Goal: Transaction & Acquisition: Purchase product/service

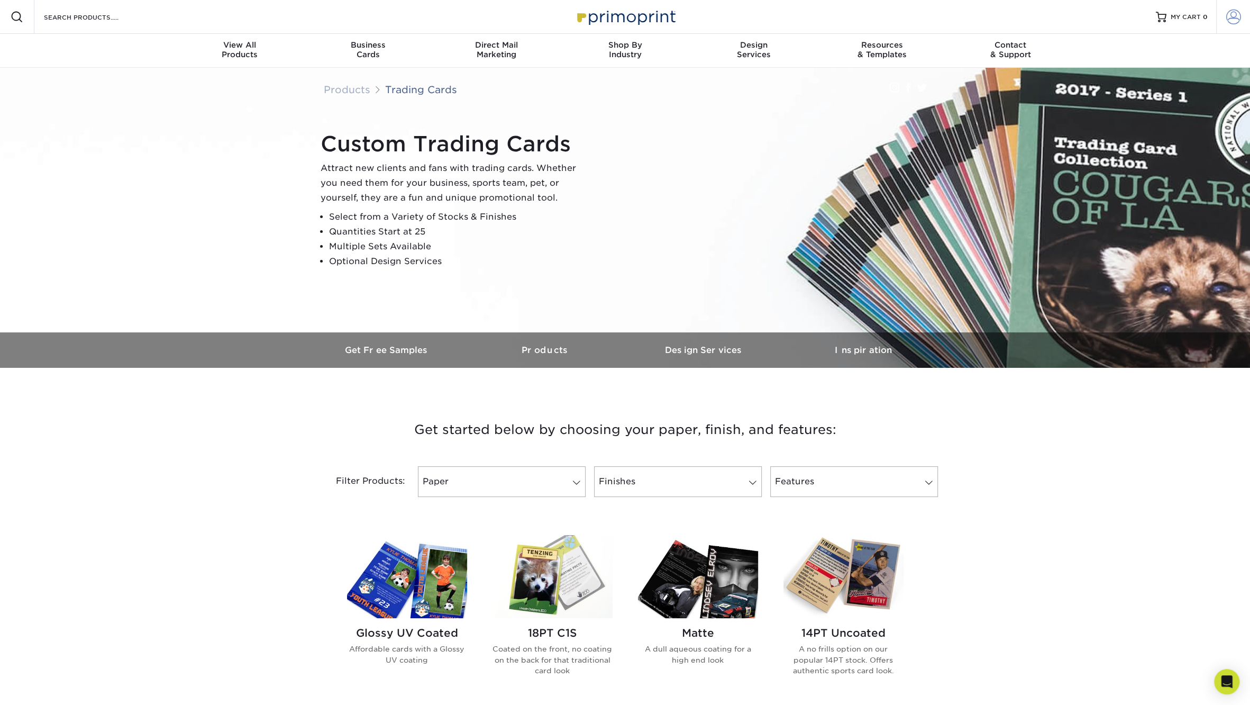
click at [1229, 16] on span at bounding box center [1234, 17] width 15 height 15
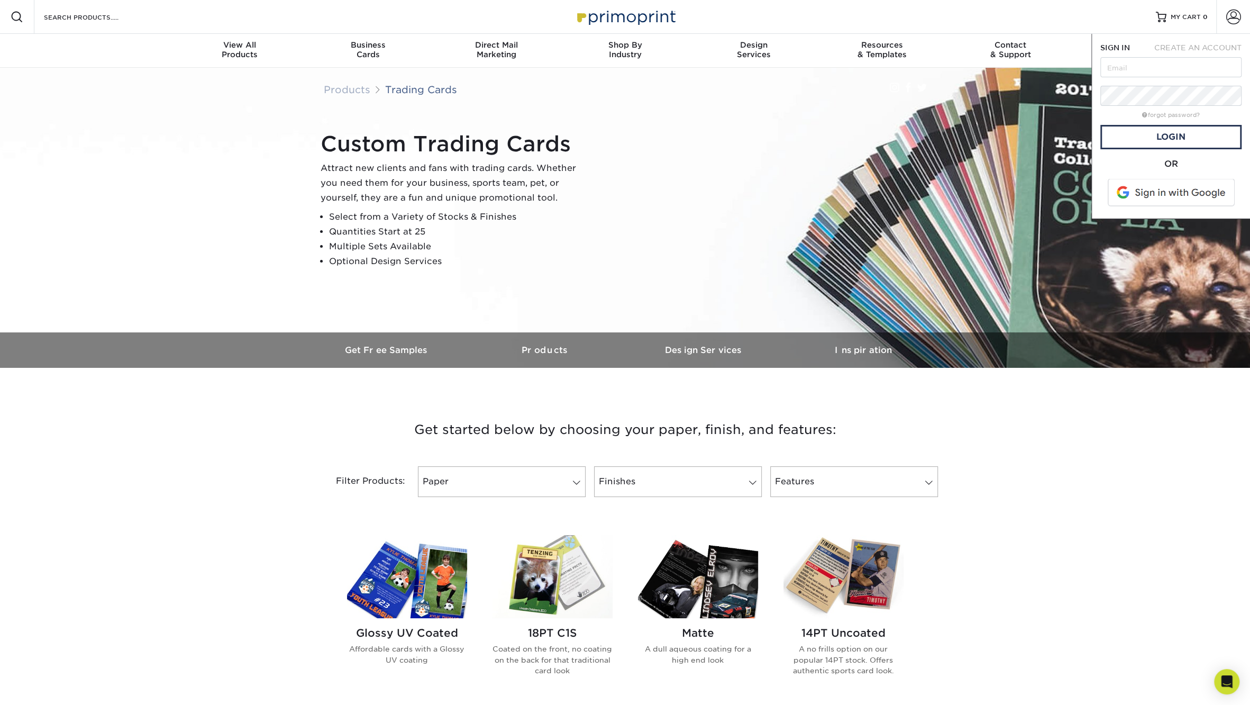
click at [1163, 193] on span at bounding box center [1172, 193] width 135 height 28
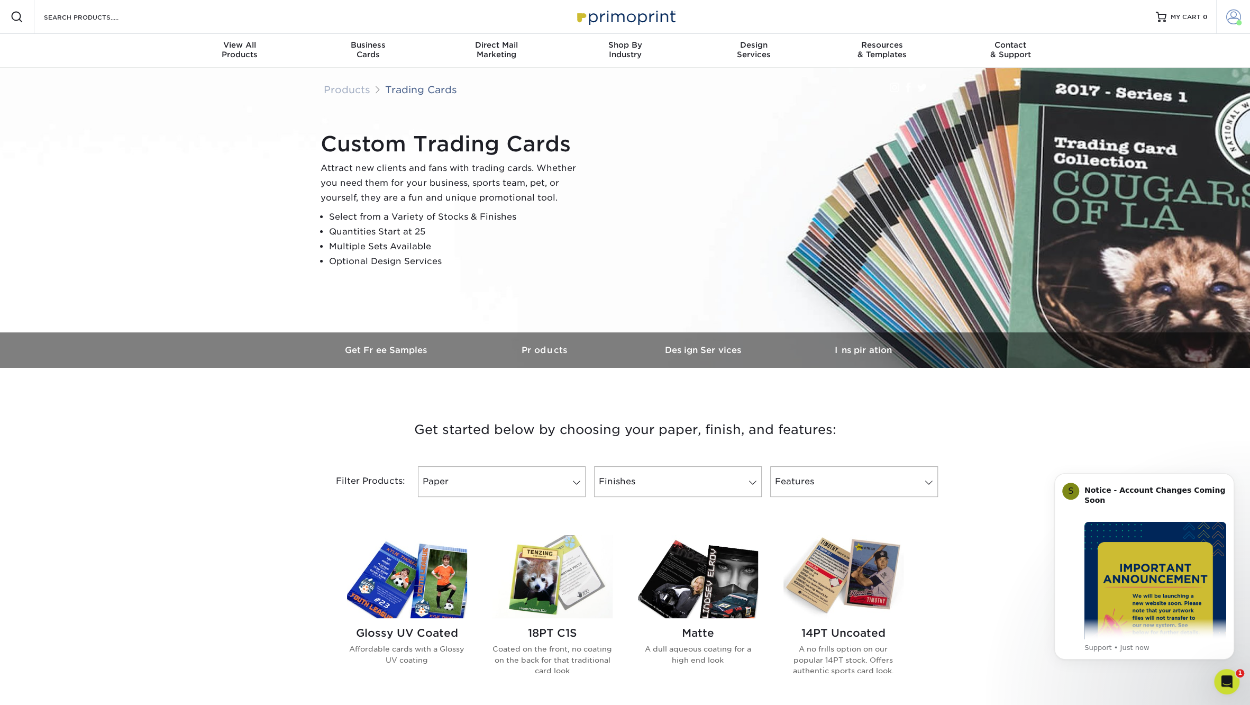
click at [1230, 20] on span at bounding box center [1234, 17] width 15 height 15
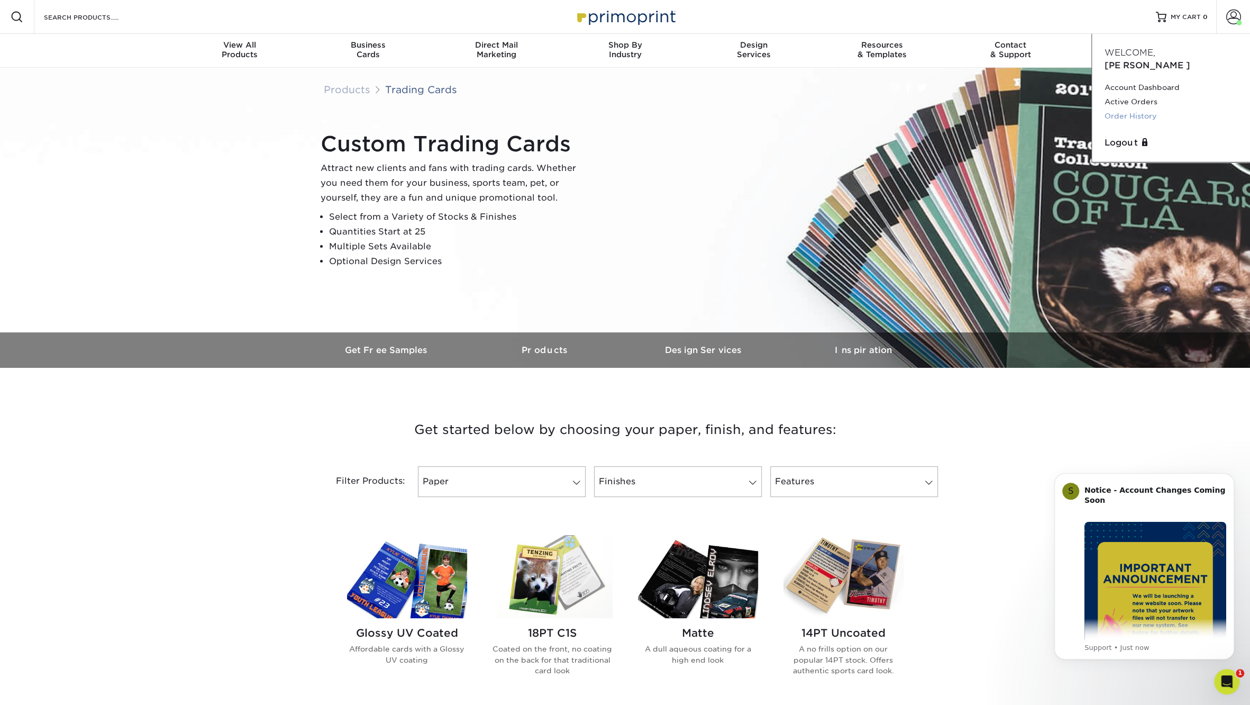
click at [1143, 109] on link "Order History" at bounding box center [1171, 116] width 133 height 14
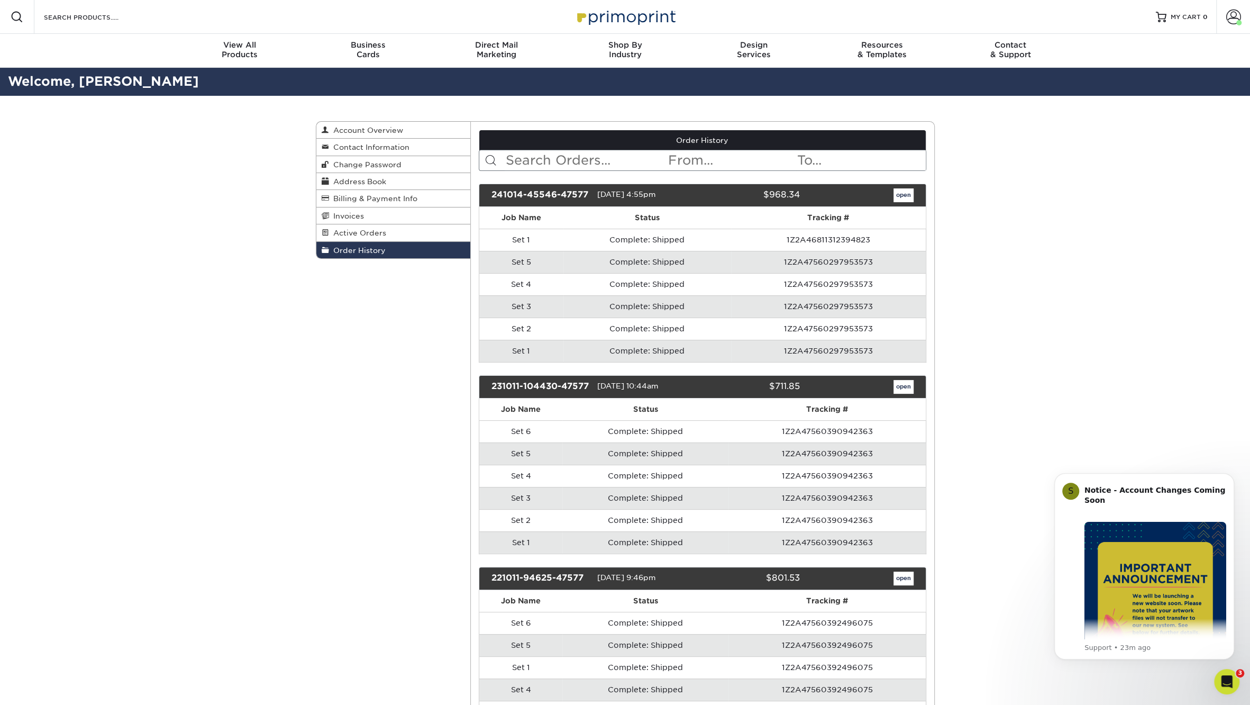
click at [810, 304] on td "1Z2A47560297953573" at bounding box center [828, 306] width 195 height 22
click at [721, 273] on td "Complete: Shipped" at bounding box center [648, 284] width 168 height 22
click at [591, 277] on td "Complete: Shipped" at bounding box center [648, 284] width 168 height 22
click at [897, 198] on link "open" at bounding box center [904, 195] width 20 height 14
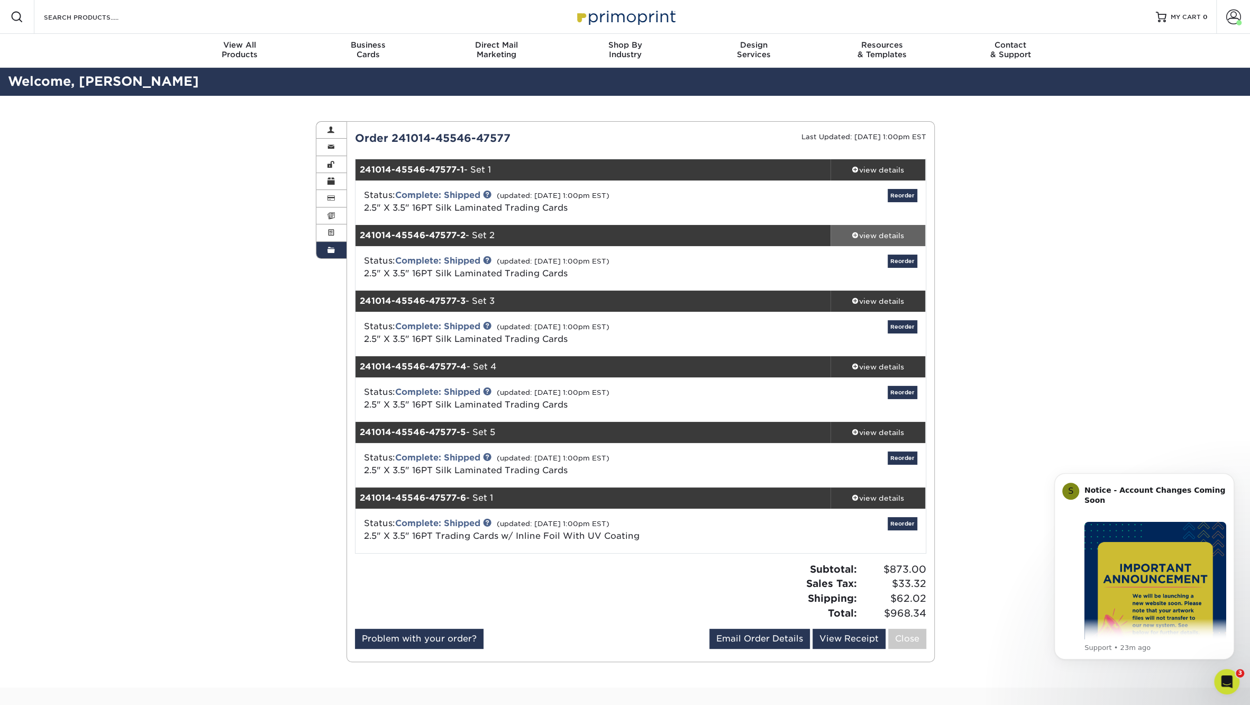
click at [856, 233] on span at bounding box center [855, 234] width 7 height 7
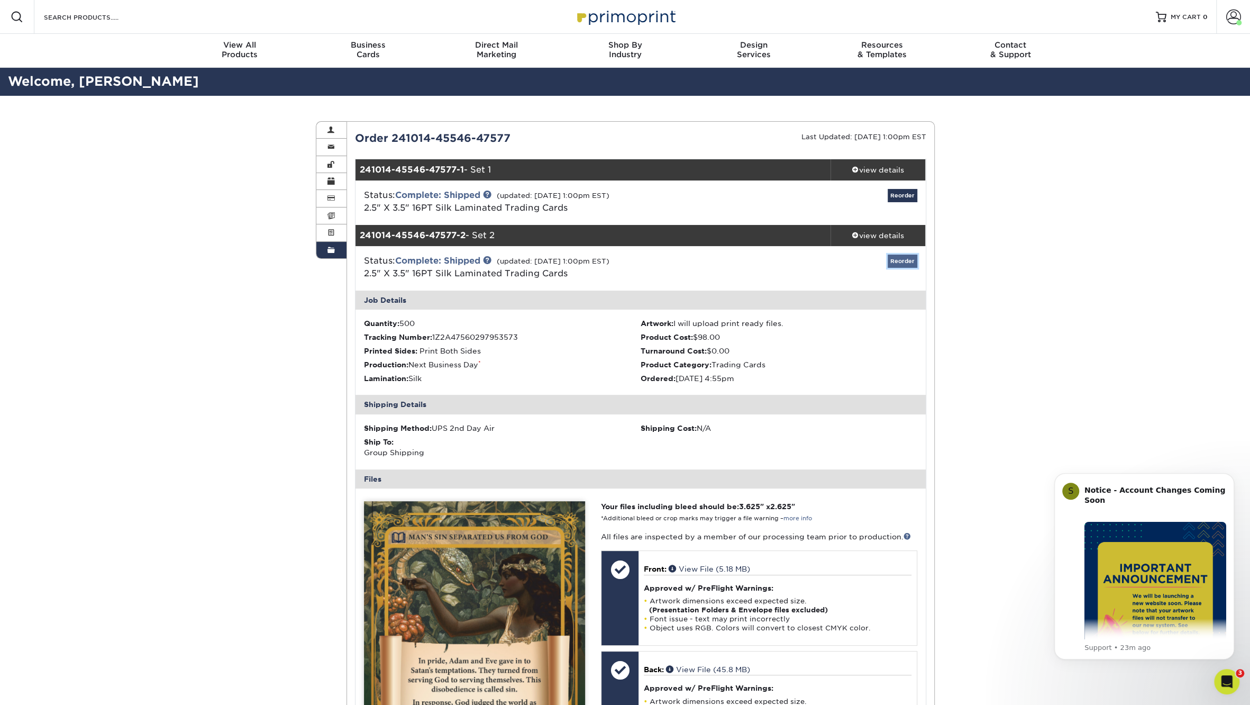
click at [913, 257] on link "Reorder" at bounding box center [903, 261] width 30 height 13
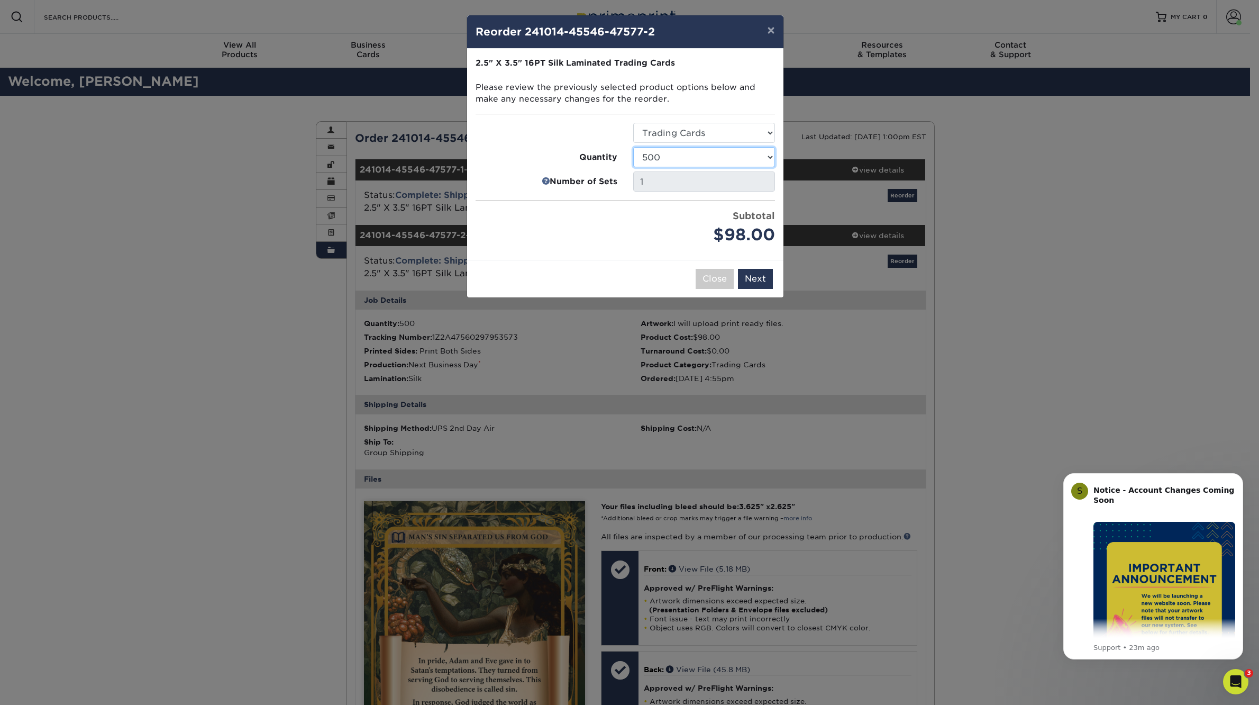
click at [633, 147] on select "25 50 75 100 250 500 1000 2500 5000 10000" at bounding box center [704, 157] width 142 height 20
select select "6237a36b-b046-4ef6-8fed-6cb9c22a5ece"
click option "250" at bounding box center [0, 0] width 0 height 0
click at [758, 282] on button "Next" at bounding box center [755, 279] width 35 height 20
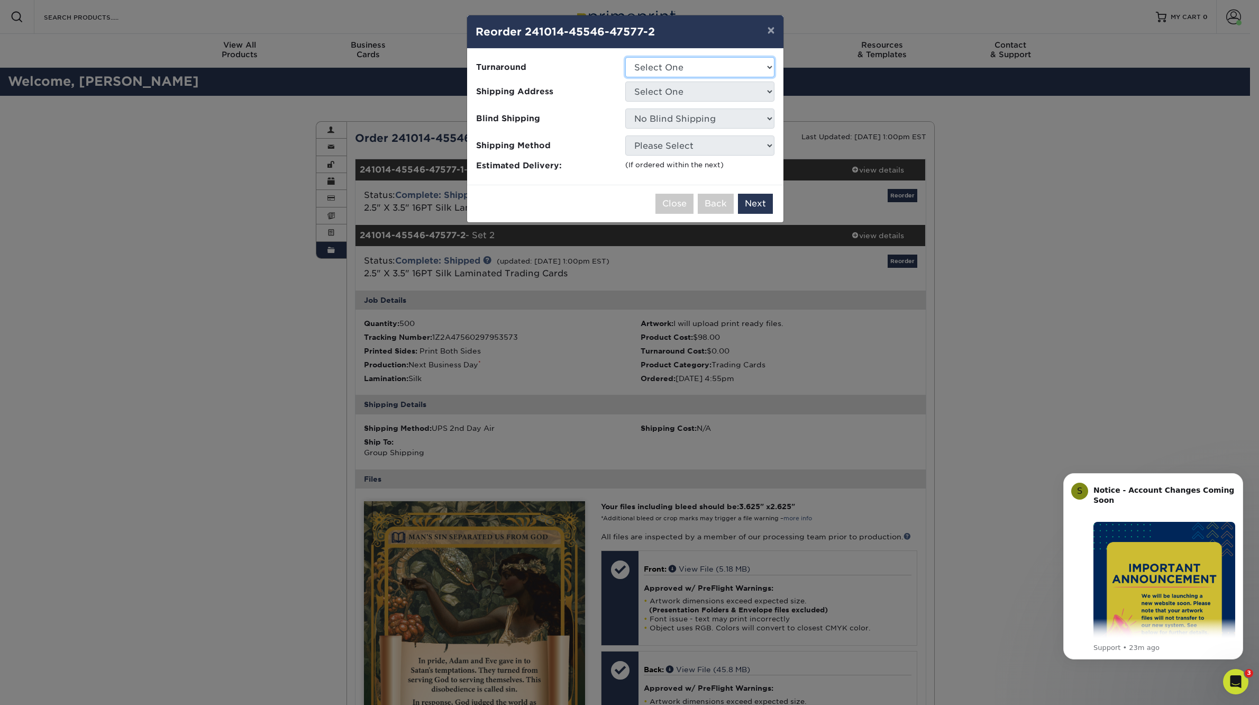
click at [625, 57] on select "Select One 2-4 Business Days 2 Day Next Business Day" at bounding box center [699, 67] width 149 height 20
select select "7f996a2c-06d6-4017-b440-dd4f1676269a"
click option "2-4 Business Days" at bounding box center [0, 0] width 0 height 0
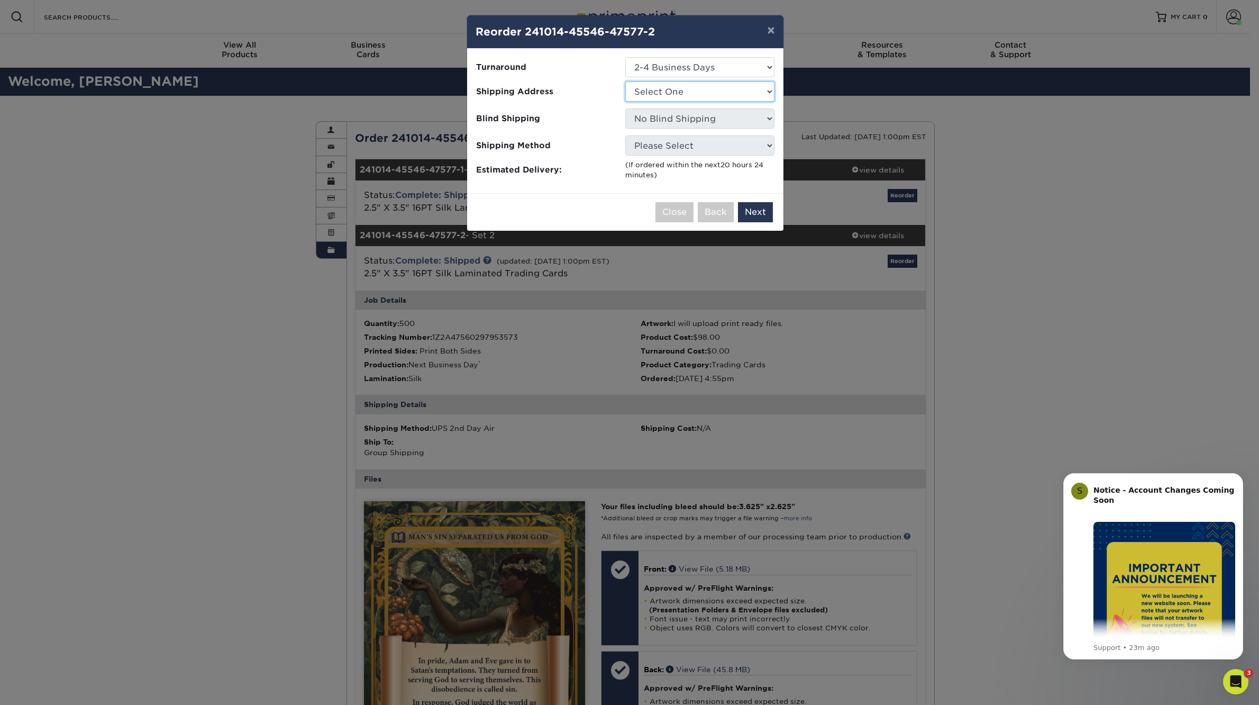
click at [625, 81] on select "Select One Central Church" at bounding box center [699, 91] width 149 height 20
select select "255002"
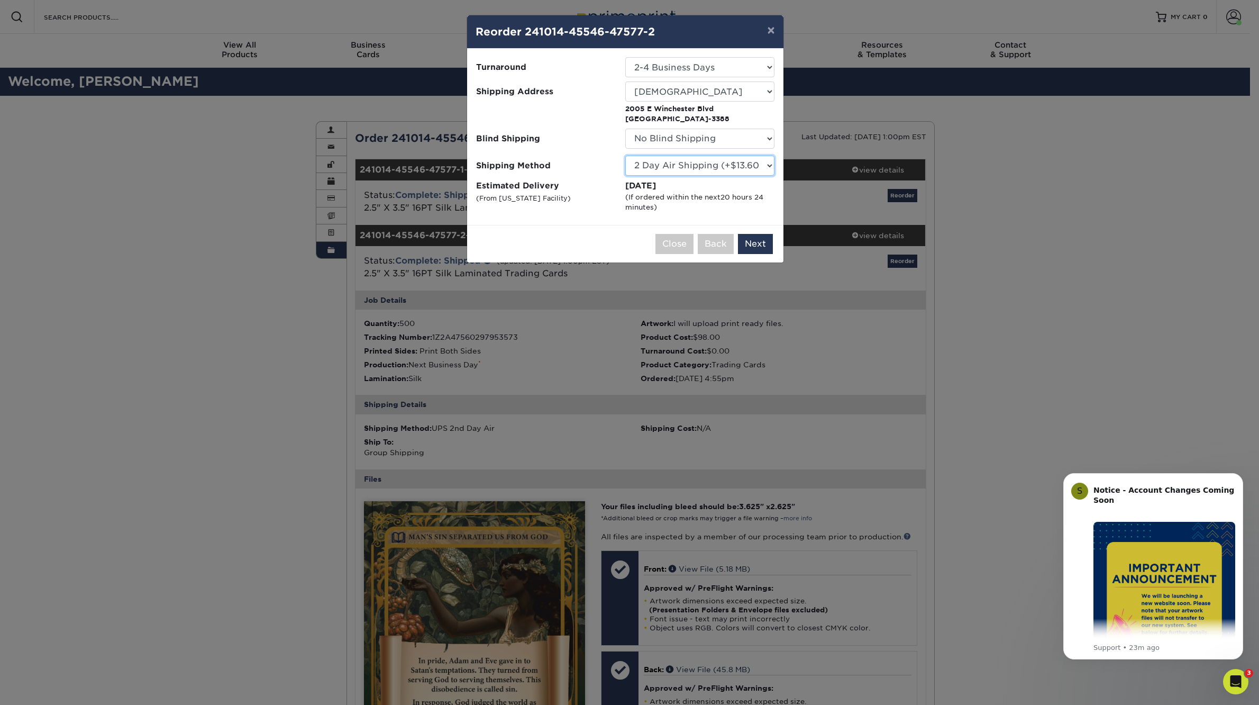
click at [625, 156] on select "Please Select Ground Shipping (+$12.72) 3 Day Shipping Service (+$13.12) 2 Day …" at bounding box center [699, 166] width 149 height 20
drag, startPoint x: 677, startPoint y: 168, endPoint x: 577, endPoint y: 186, distance: 101.0
click at [577, 186] on label "Estimated Delivery (From Texas Facility)" at bounding box center [550, 196] width 149 height 33
click at [625, 156] on select "Please Select Ground Shipping (+$12.72) 3 Day Shipping Service (+$13.12) 2 Day …" at bounding box center [699, 166] width 149 height 20
click option "Ground Shipping (+$12.72)" at bounding box center [0, 0] width 0 height 0
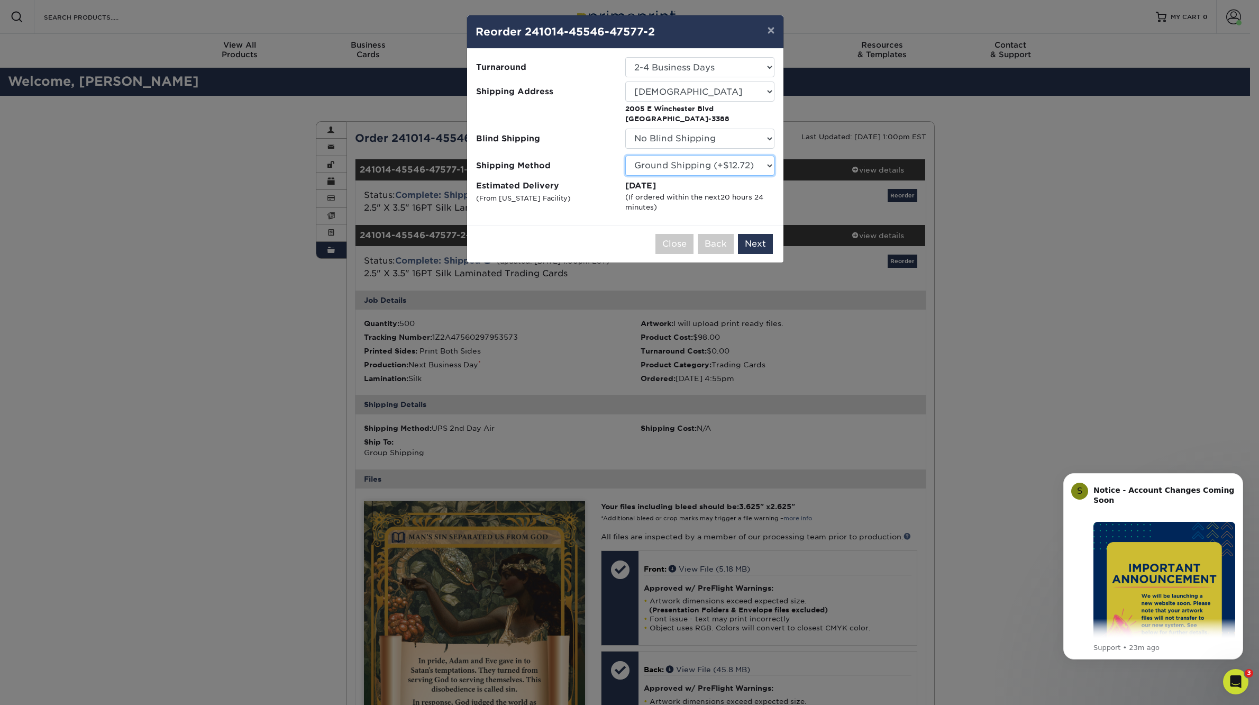
click at [625, 156] on select "Please Select Ground Shipping (+$12.72) 3 Day Shipping Service (+$13.12) 2 Day …" at bounding box center [699, 166] width 149 height 20
select select "02"
click option "2 Day Air Shipping (+$13.60)" at bounding box center [0, 0] width 0 height 0
click at [765, 247] on button "Next" at bounding box center [755, 244] width 35 height 20
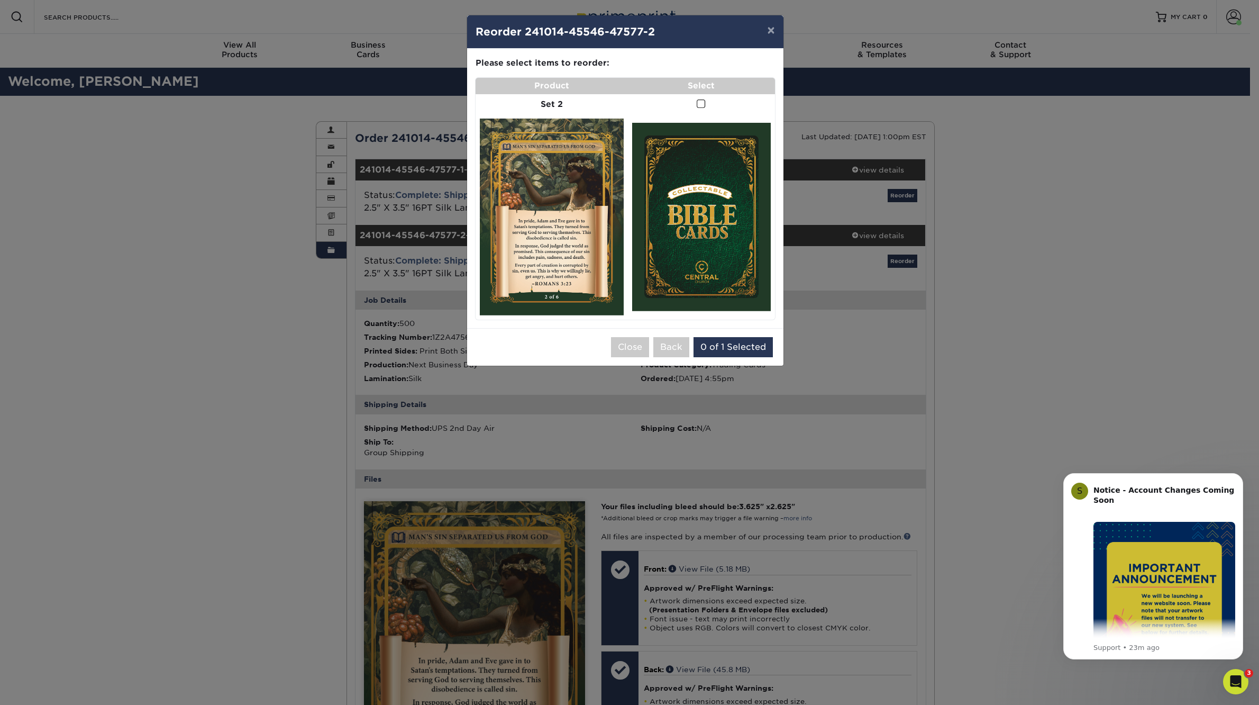
click at [530, 170] on img at bounding box center [552, 217] width 144 height 197
click at [703, 105] on span at bounding box center [701, 104] width 9 height 10
click at [0, 0] on input "checkbox" at bounding box center [0, 0] width 0 height 0
click at [560, 102] on strong "Set 2" at bounding box center [552, 104] width 22 height 10
click at [750, 347] on button "Add to Cart" at bounding box center [742, 347] width 66 height 20
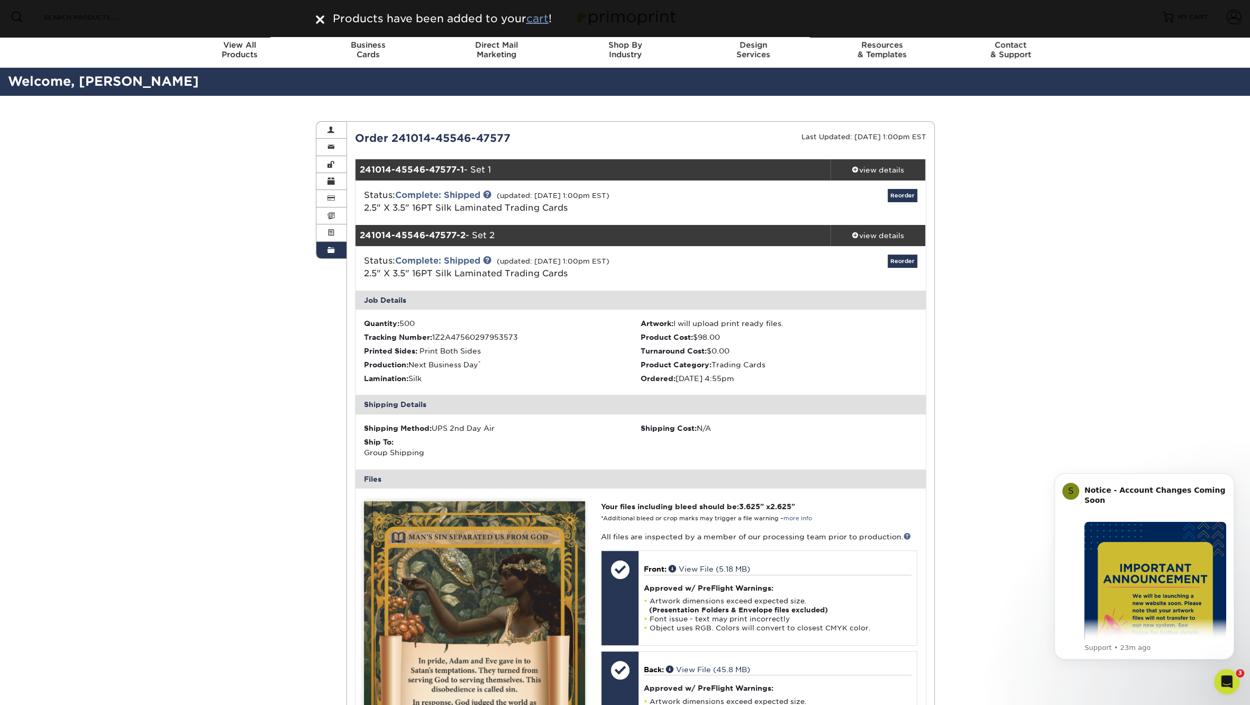
click at [541, 15] on u "cart" at bounding box center [537, 18] width 22 height 13
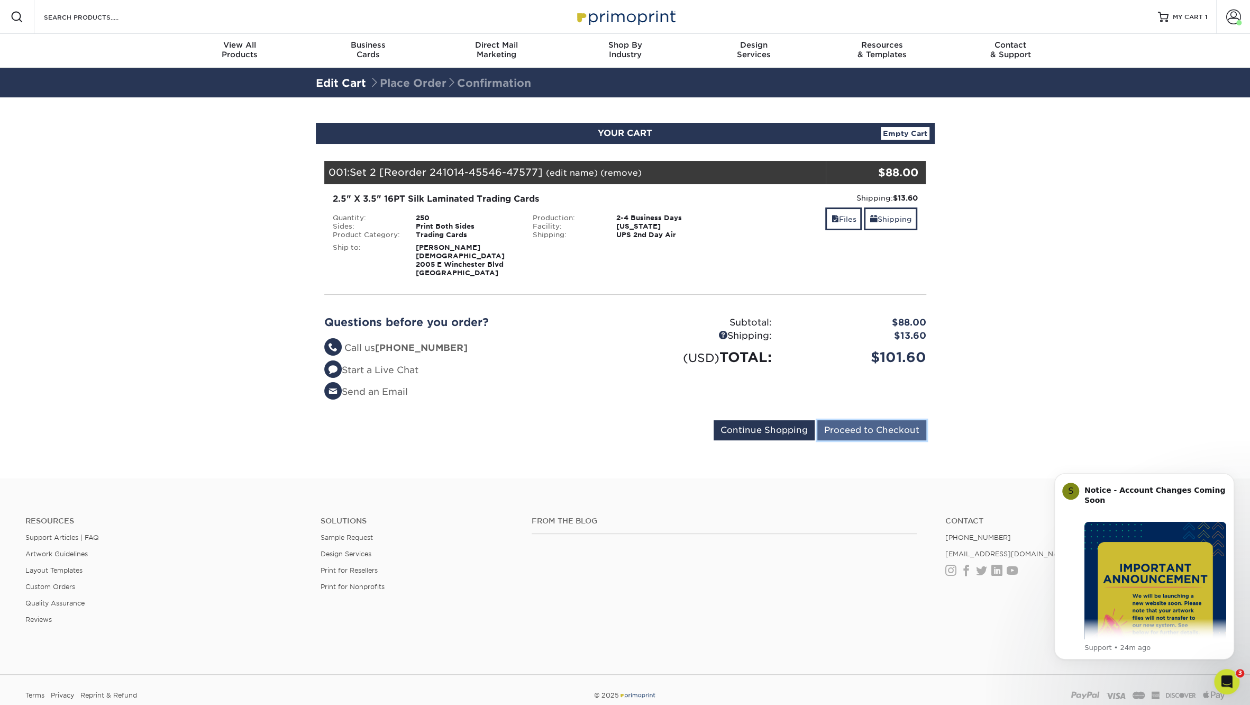
click at [870, 422] on input "Proceed to Checkout" at bounding box center [872, 430] width 109 height 20
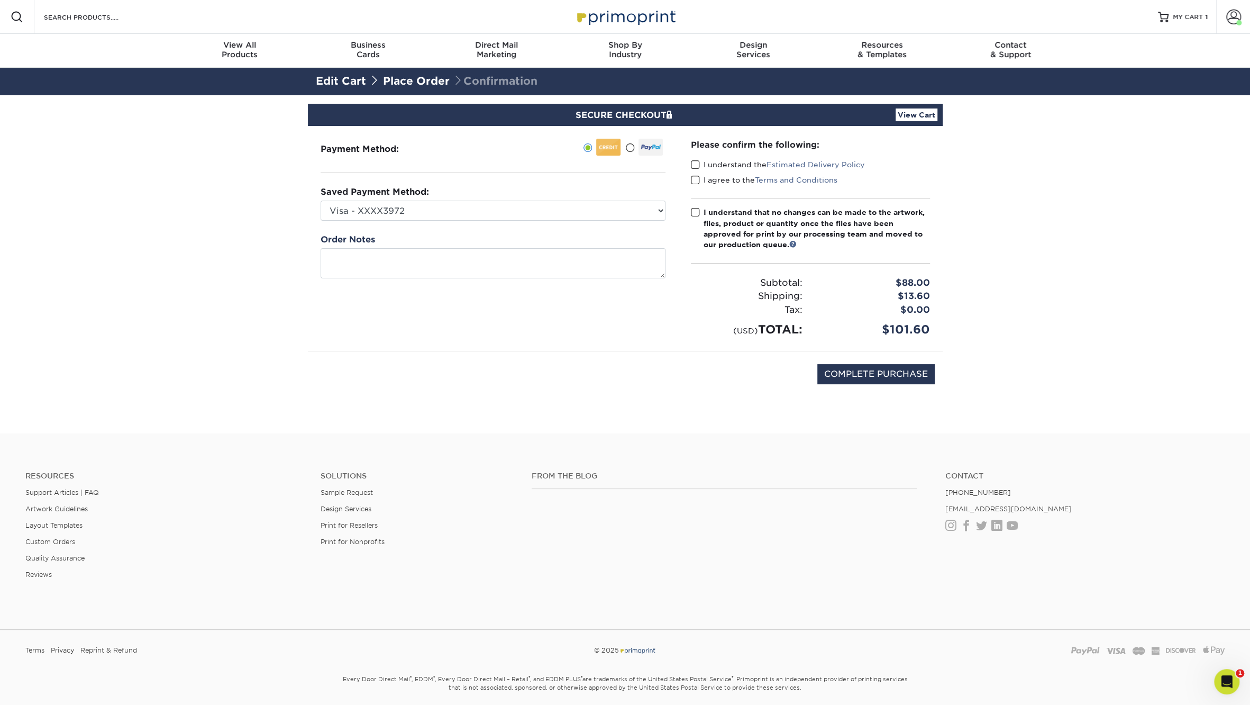
click at [437, 205] on select "Visa - XXXX3972 New Credit Card" at bounding box center [493, 211] width 345 height 20
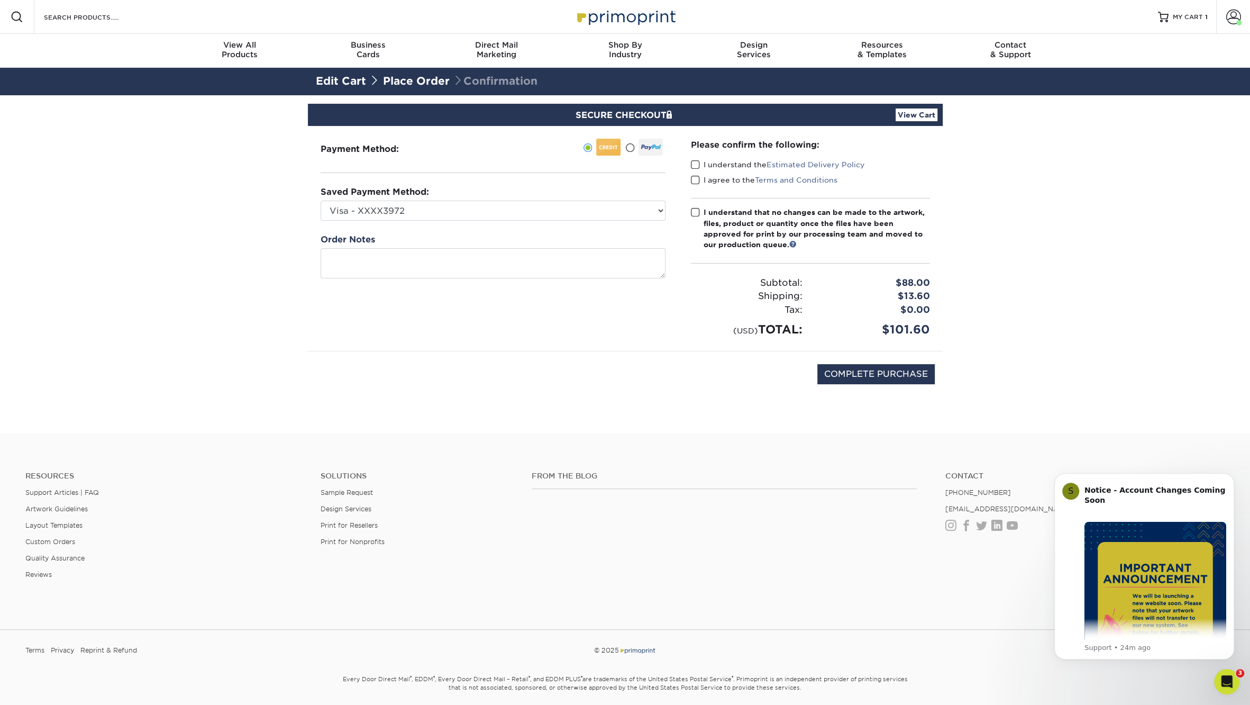
click at [694, 164] on span at bounding box center [695, 165] width 9 height 10
click at [0, 0] on input "I understand the Estimated Delivery Policy" at bounding box center [0, 0] width 0 height 0
click at [695, 178] on span at bounding box center [695, 180] width 9 height 10
click at [0, 0] on input "I agree to the Terms and Conditions" at bounding box center [0, 0] width 0 height 0
click at [692, 212] on span at bounding box center [695, 212] width 9 height 10
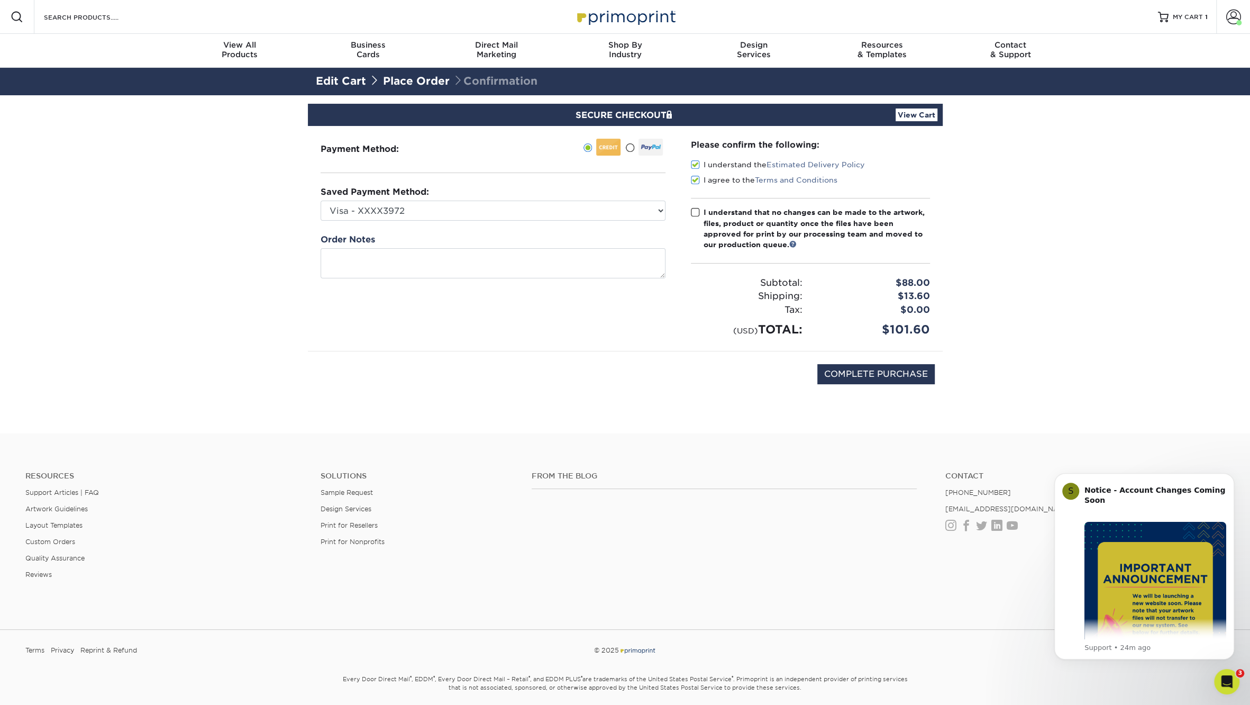
click at [0, 0] on input "I understand that no changes can be made to the artwork, files, product or quan…" at bounding box center [0, 0] width 0 height 0
click at [875, 367] on input "COMPLETE PURCHASE" at bounding box center [876, 374] width 117 height 20
type input "PROCESSING, PLEASE WAIT..."
